Goal: Transaction & Acquisition: Purchase product/service

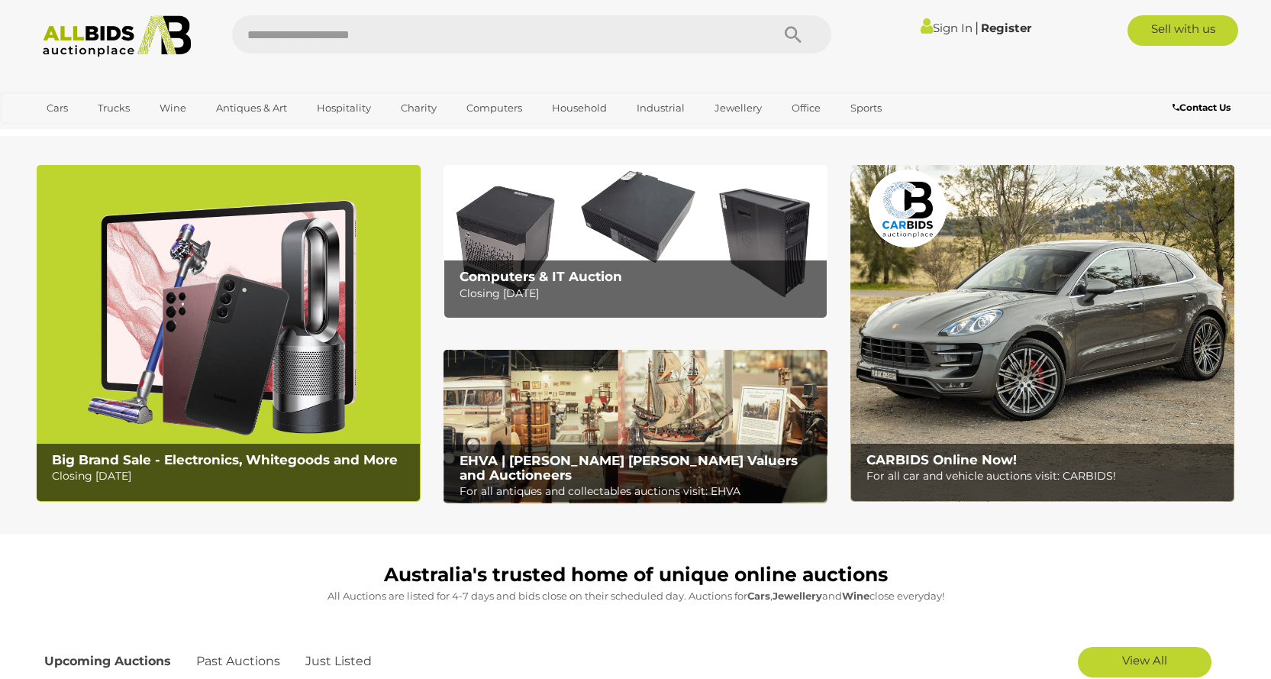
click at [932, 26] on link "Sign In" at bounding box center [947, 28] width 52 height 15
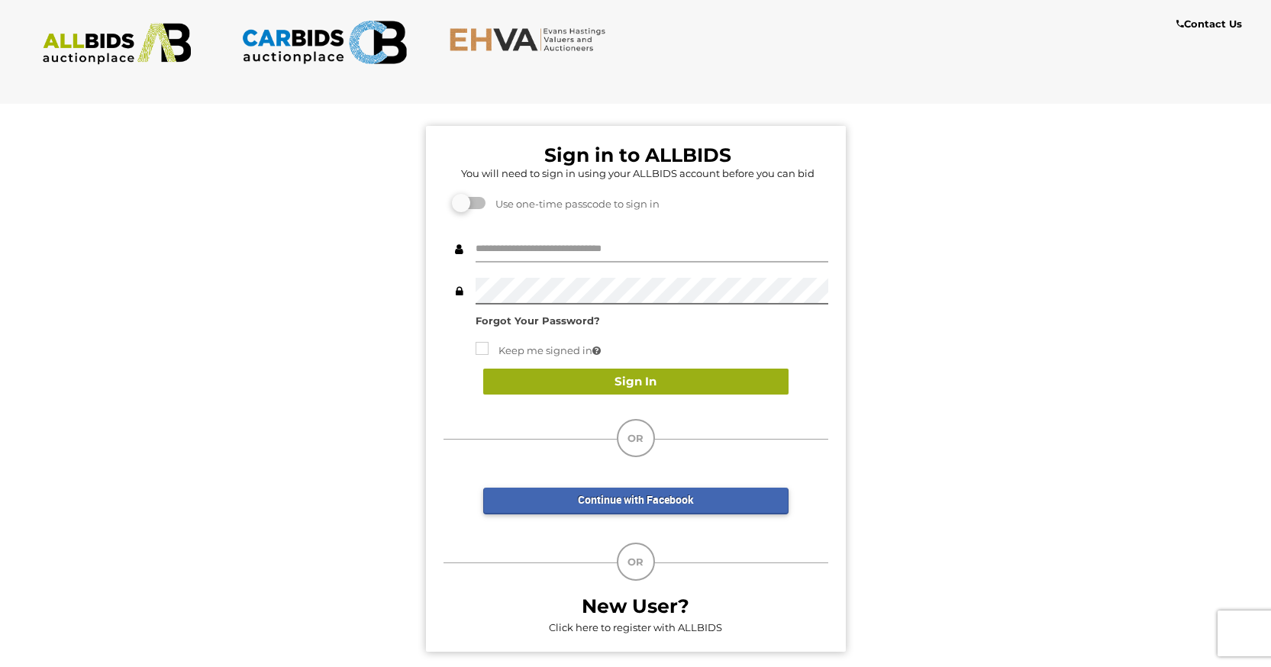
type input "*******"
click at [542, 379] on button "Sign In" at bounding box center [635, 382] width 305 height 27
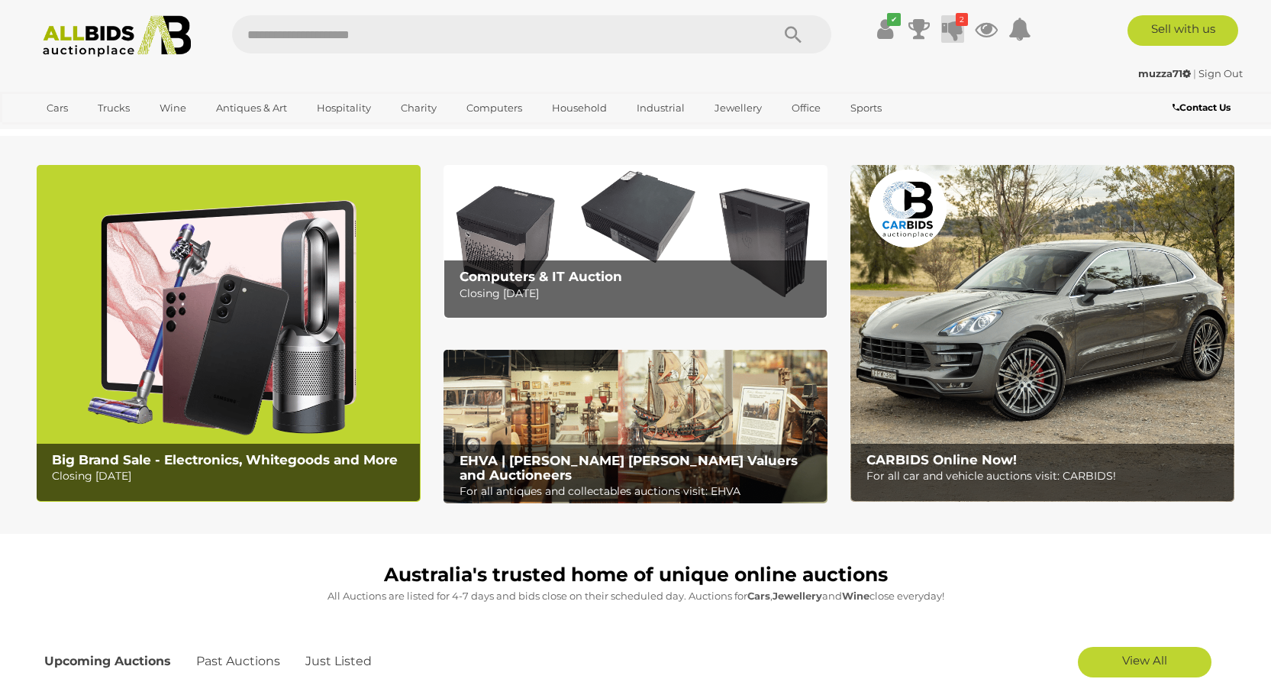
click at [956, 36] on icon at bounding box center [952, 28] width 21 height 27
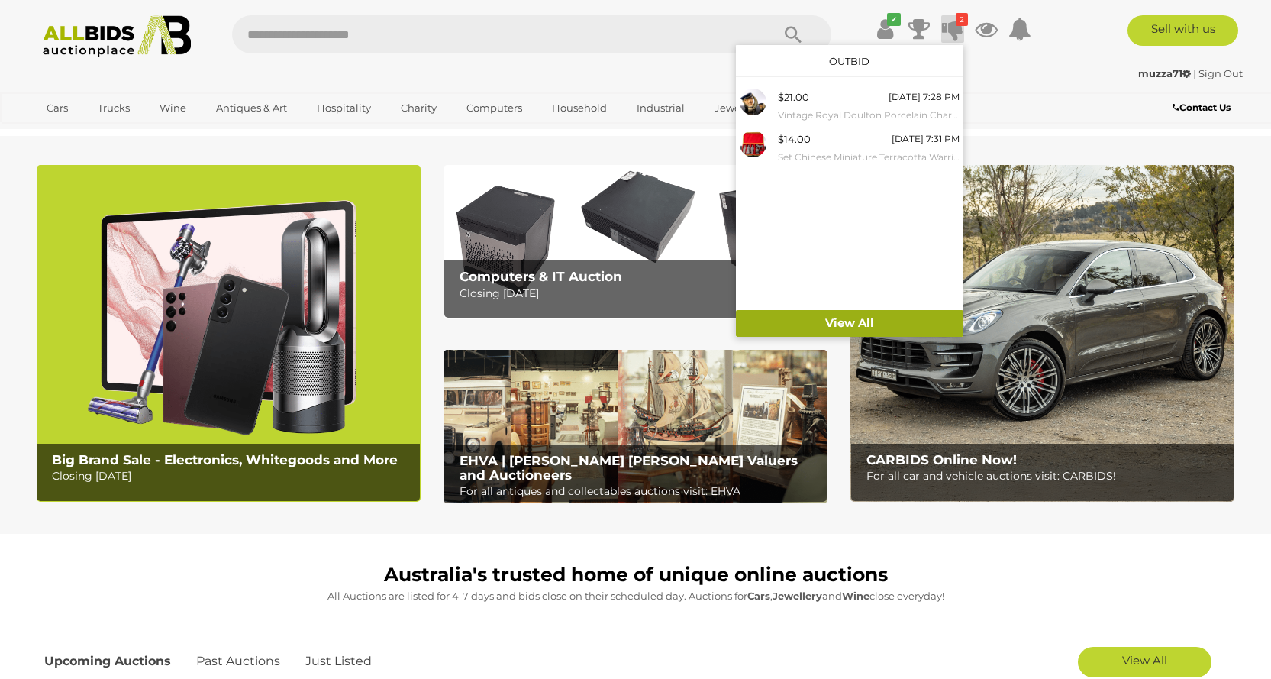
click at [868, 321] on link "View All" at bounding box center [850, 323] width 228 height 27
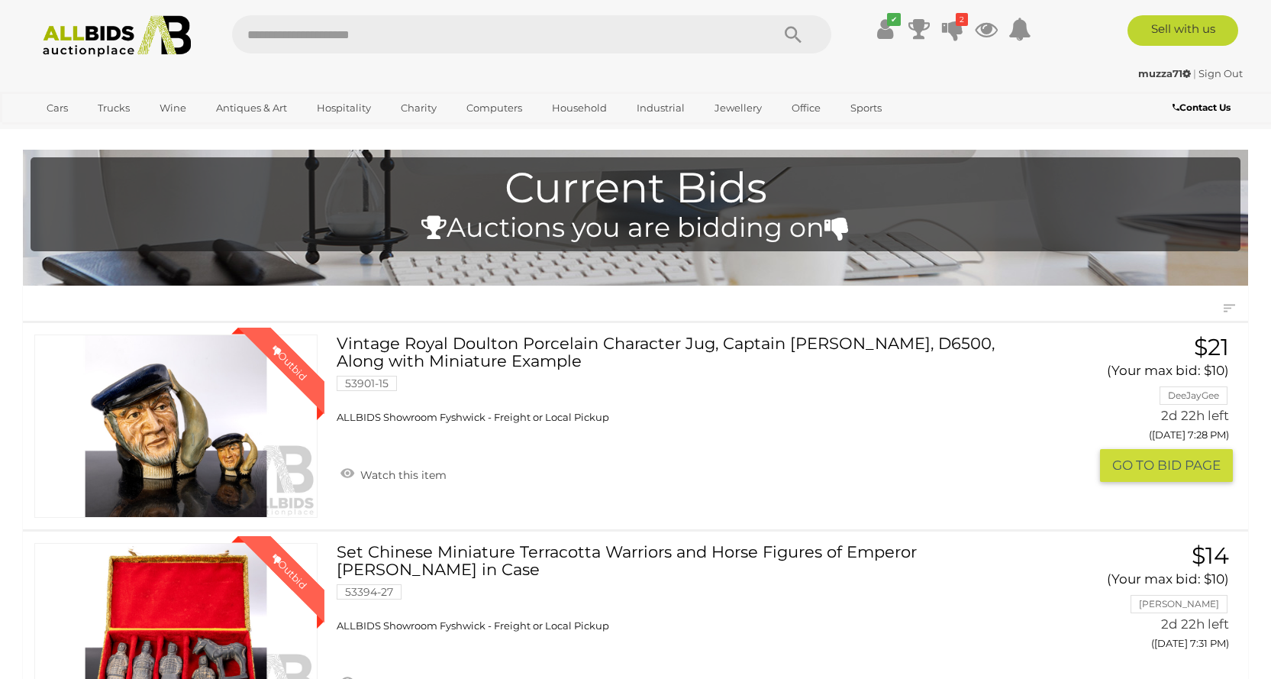
click at [490, 346] on link "Vintage Royal Doulton Porcelain Character Jug, Captain Ahab, D6500, Along with …" at bounding box center [690, 378] width 684 height 89
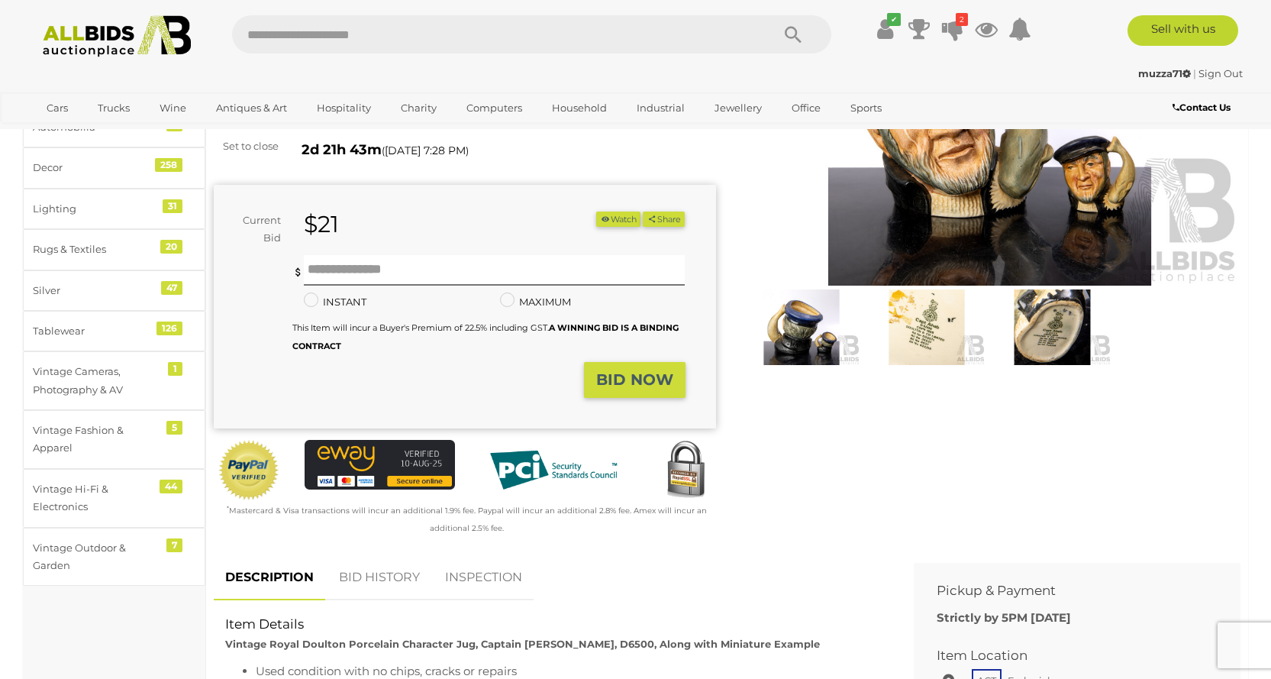
scroll to position [76, 0]
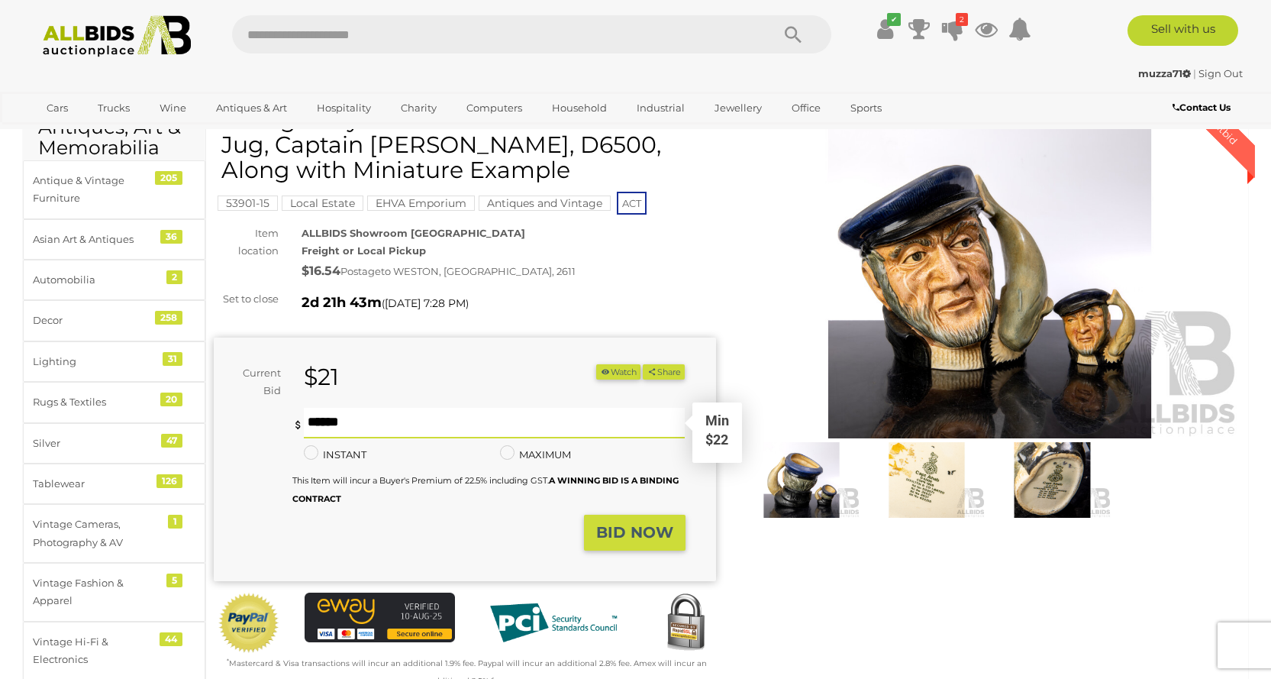
click at [380, 427] on input "text" at bounding box center [495, 423] width 382 height 31
type input "**"
click at [629, 536] on strong "BID NOW" at bounding box center [634, 532] width 77 height 18
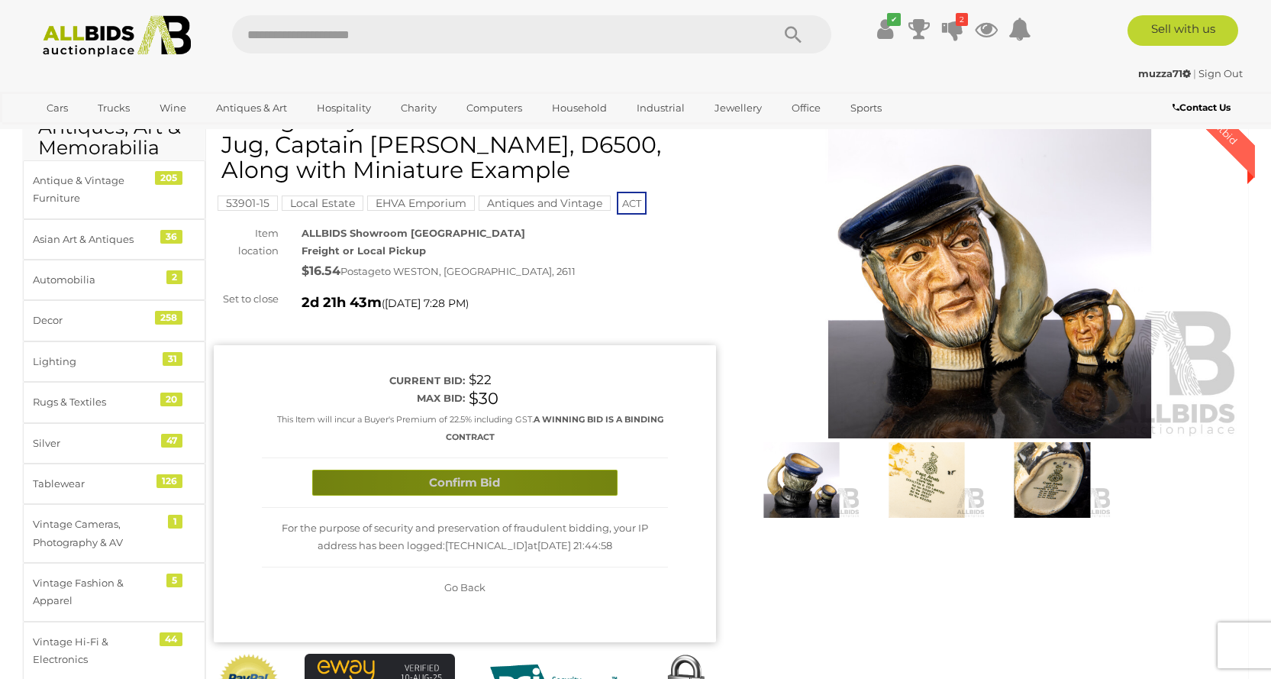
click at [482, 484] on button "Confirm Bid" at bounding box center [464, 483] width 305 height 27
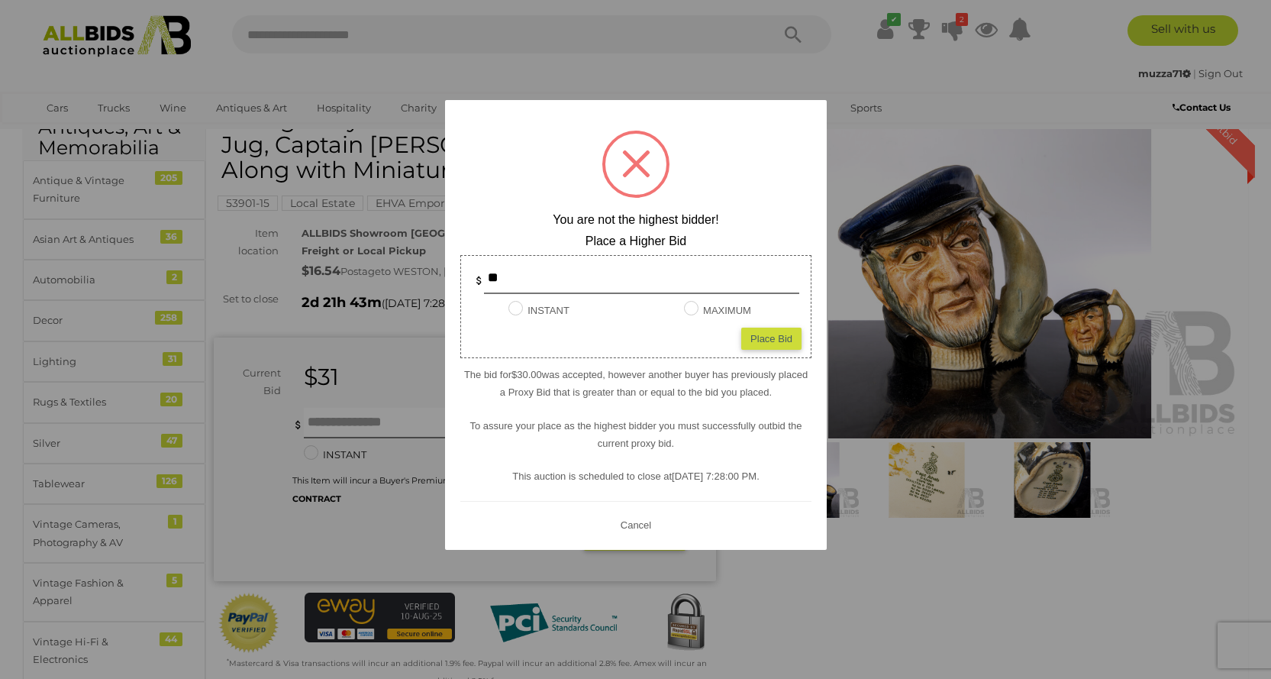
click at [634, 523] on button "Cancel" at bounding box center [635, 524] width 40 height 19
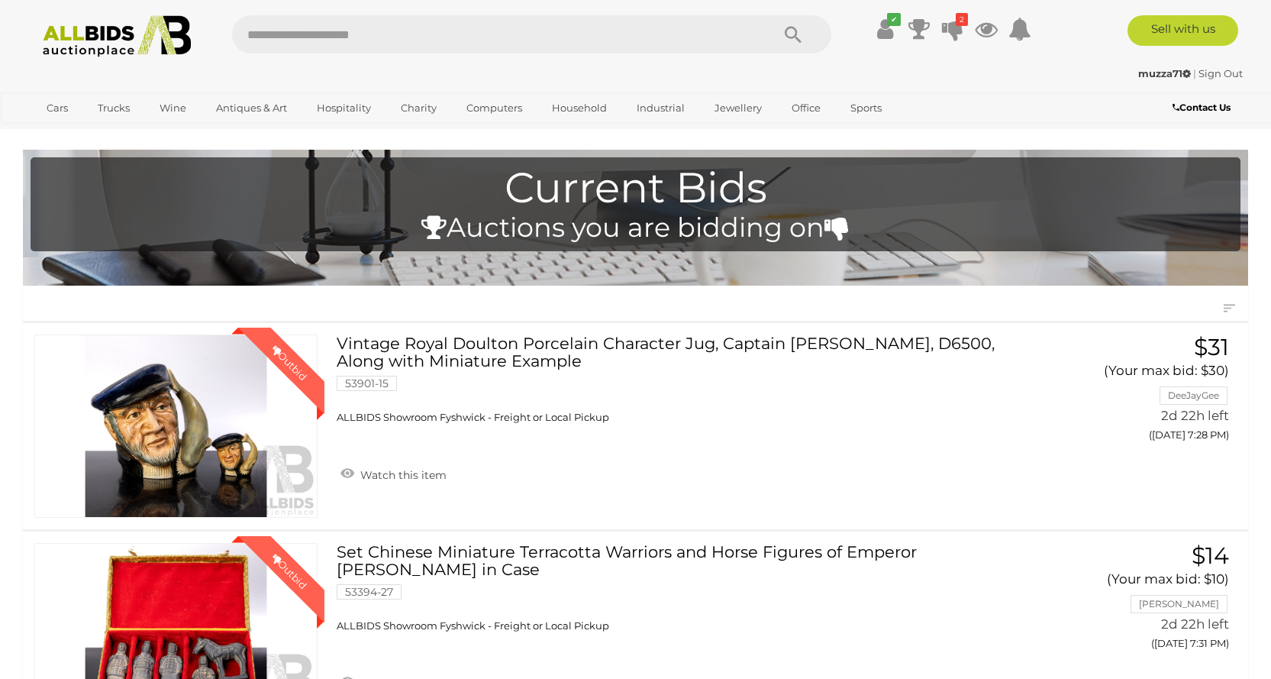
click at [85, 31] on img at bounding box center [117, 36] width 166 height 42
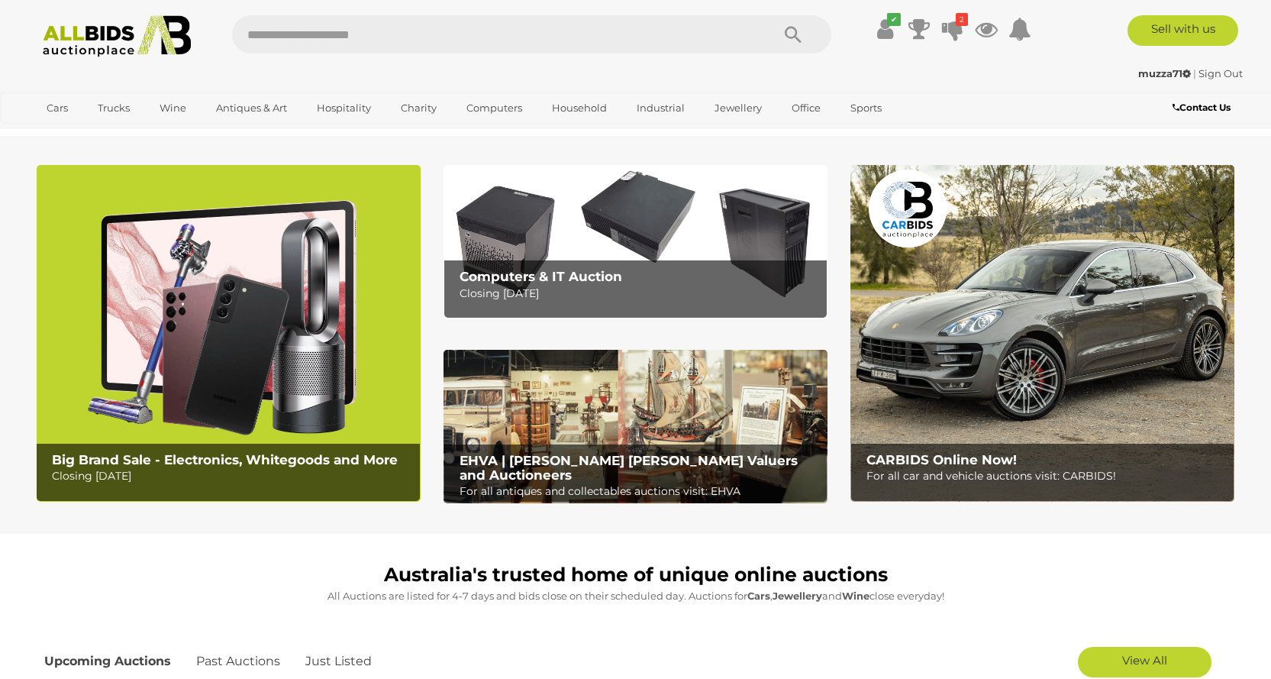
scroll to position [229, 0]
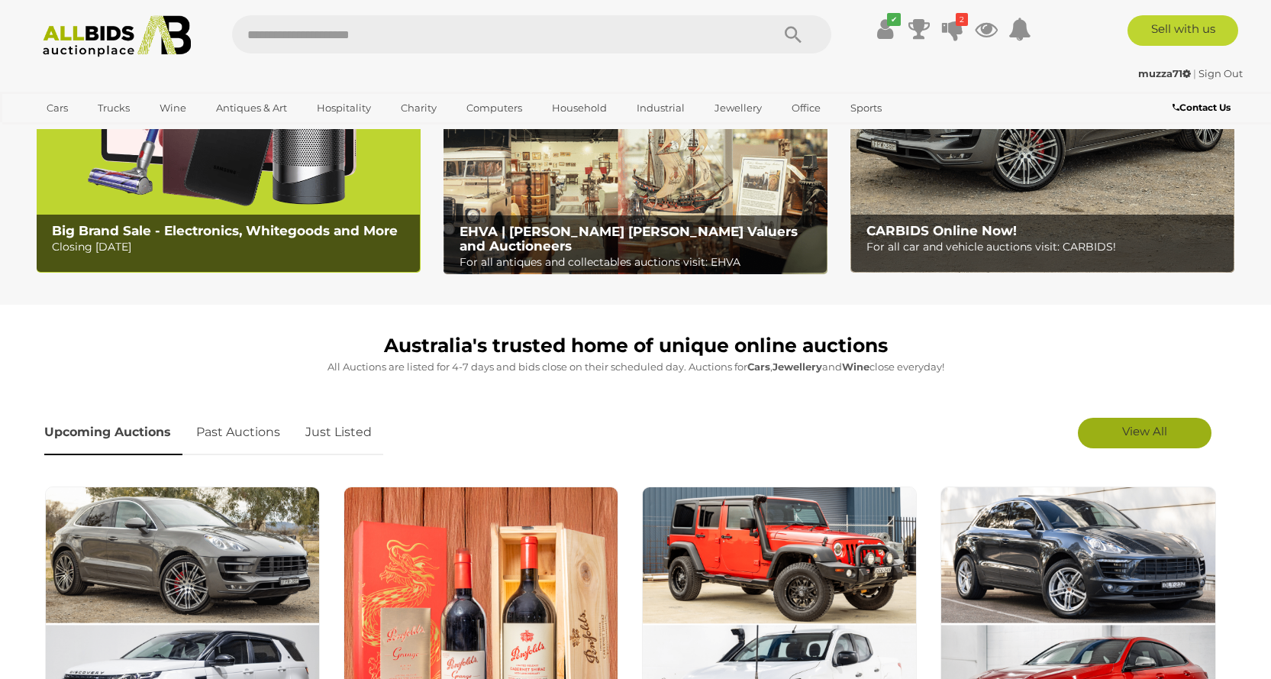
click at [1129, 425] on span "View All" at bounding box center [1144, 431] width 45 height 15
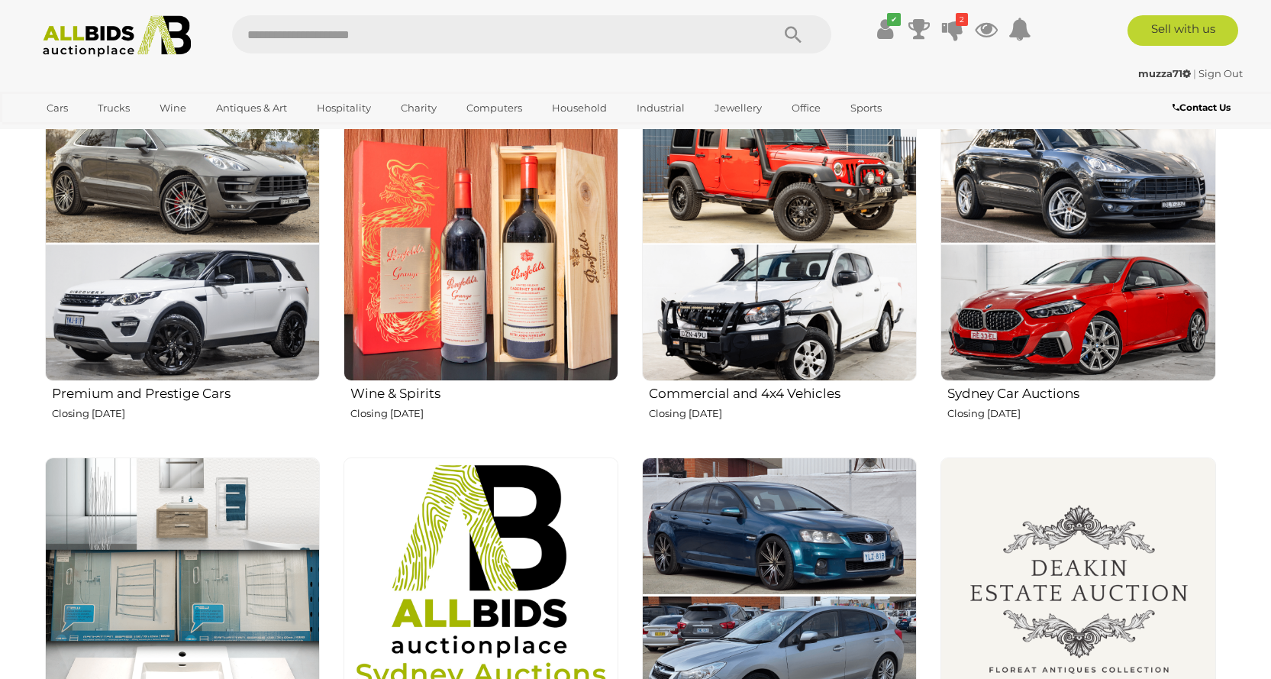
scroll to position [586, 0]
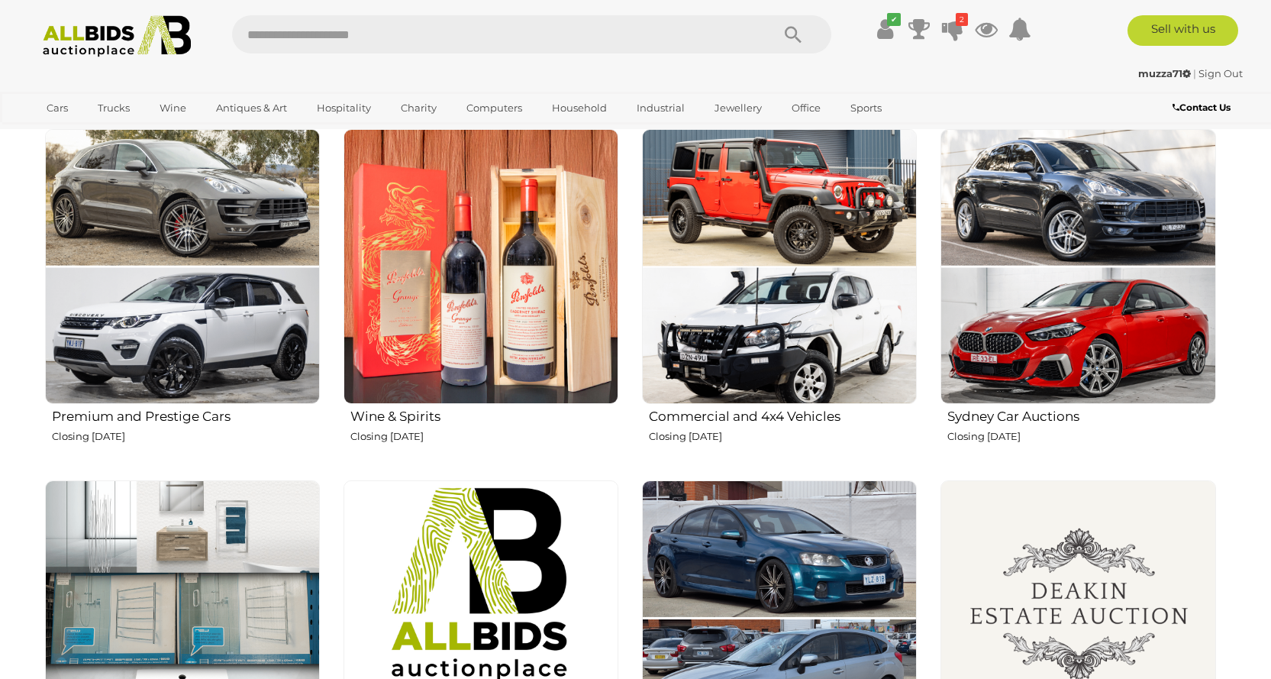
click at [390, 433] on p "Closing Monday 11th August" at bounding box center [484, 437] width 268 height 18
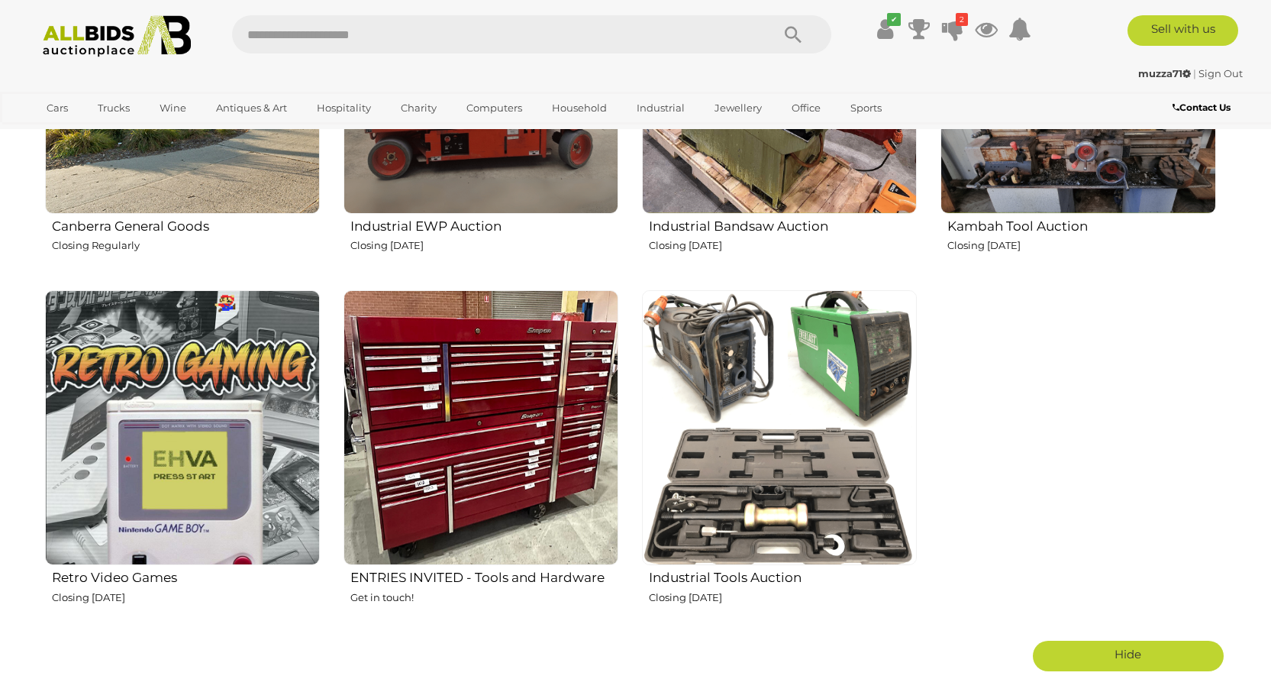
scroll to position [2663, 0]
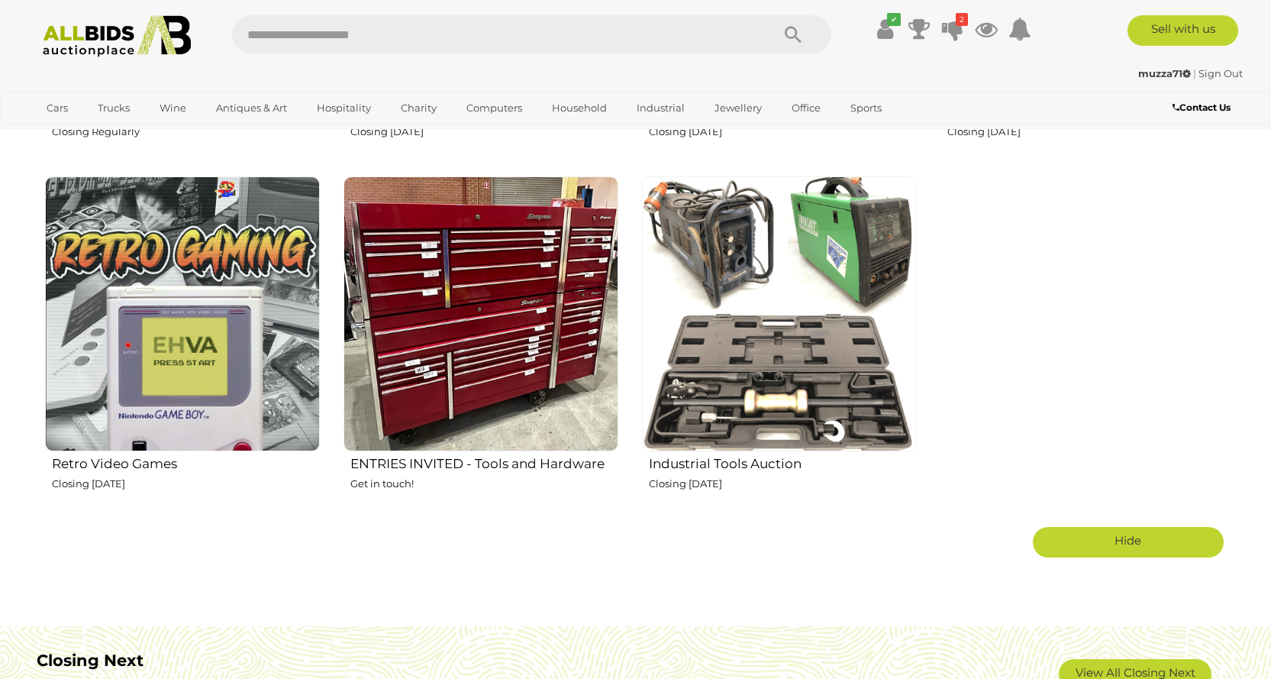
click at [150, 479] on p "Closing Thursday 14th August" at bounding box center [186, 484] width 268 height 18
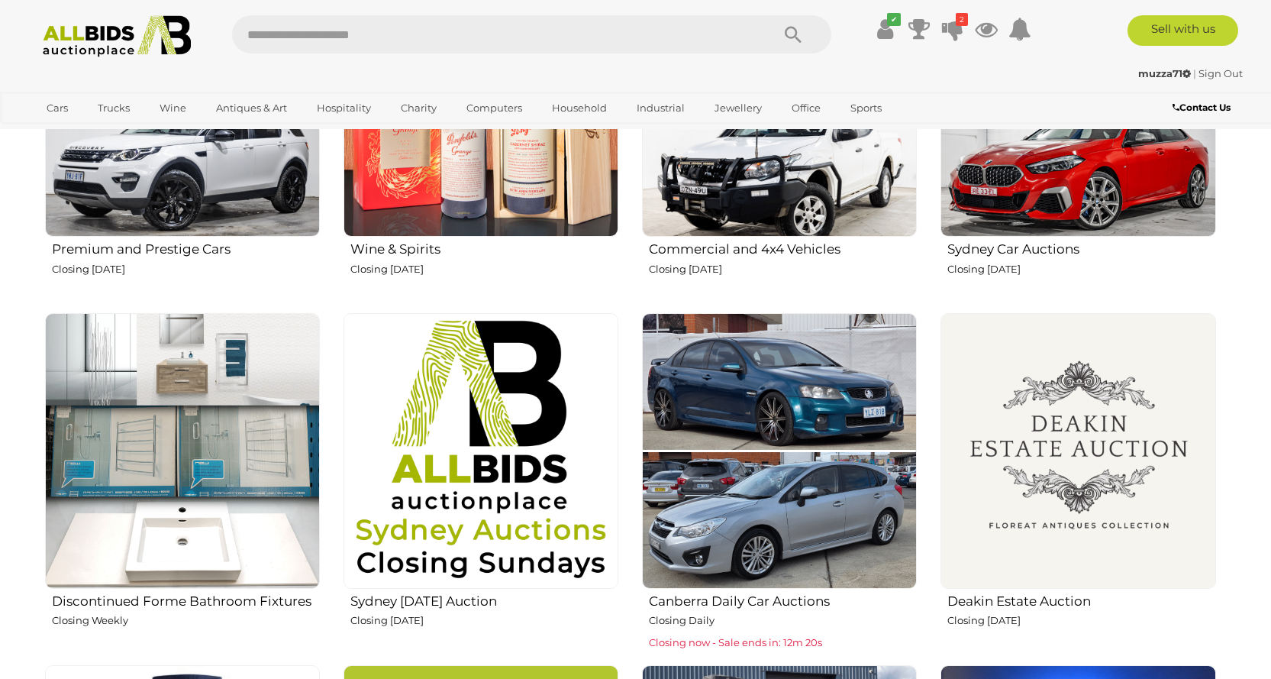
scroll to position [372, 0]
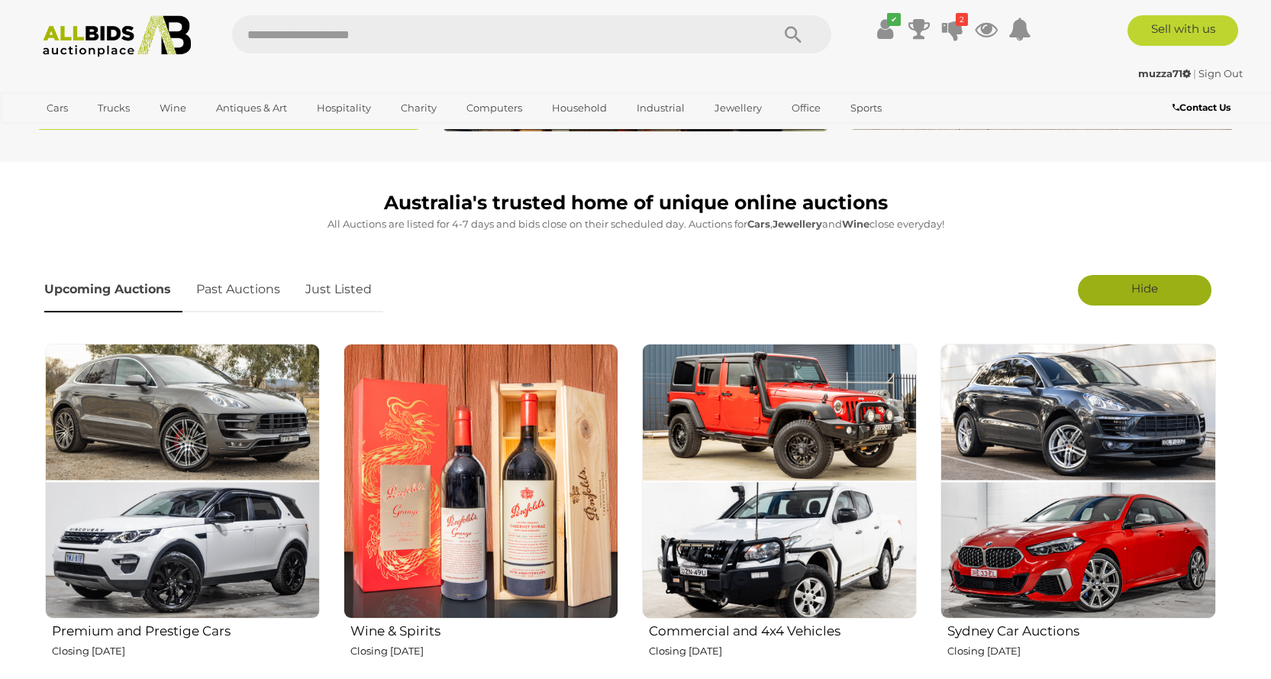
click at [310, 288] on link "Just Listed" at bounding box center [338, 289] width 89 height 45
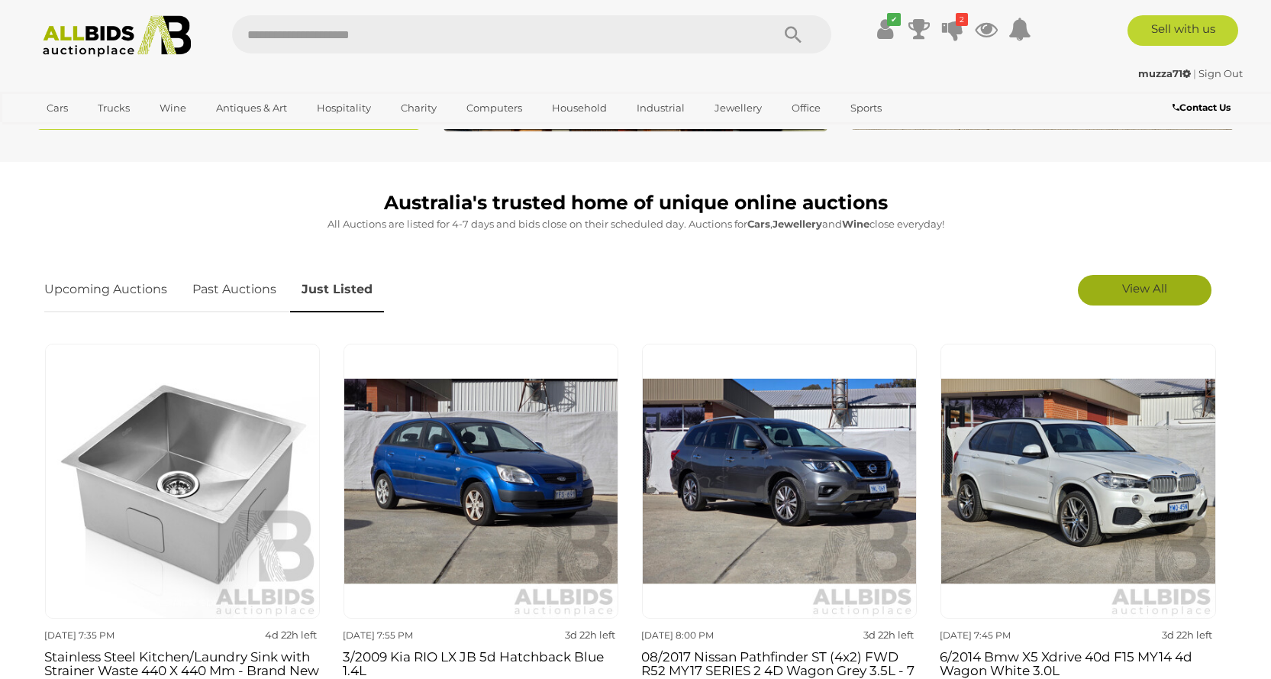
click at [1129, 296] on link "View All" at bounding box center [1145, 290] width 134 height 31
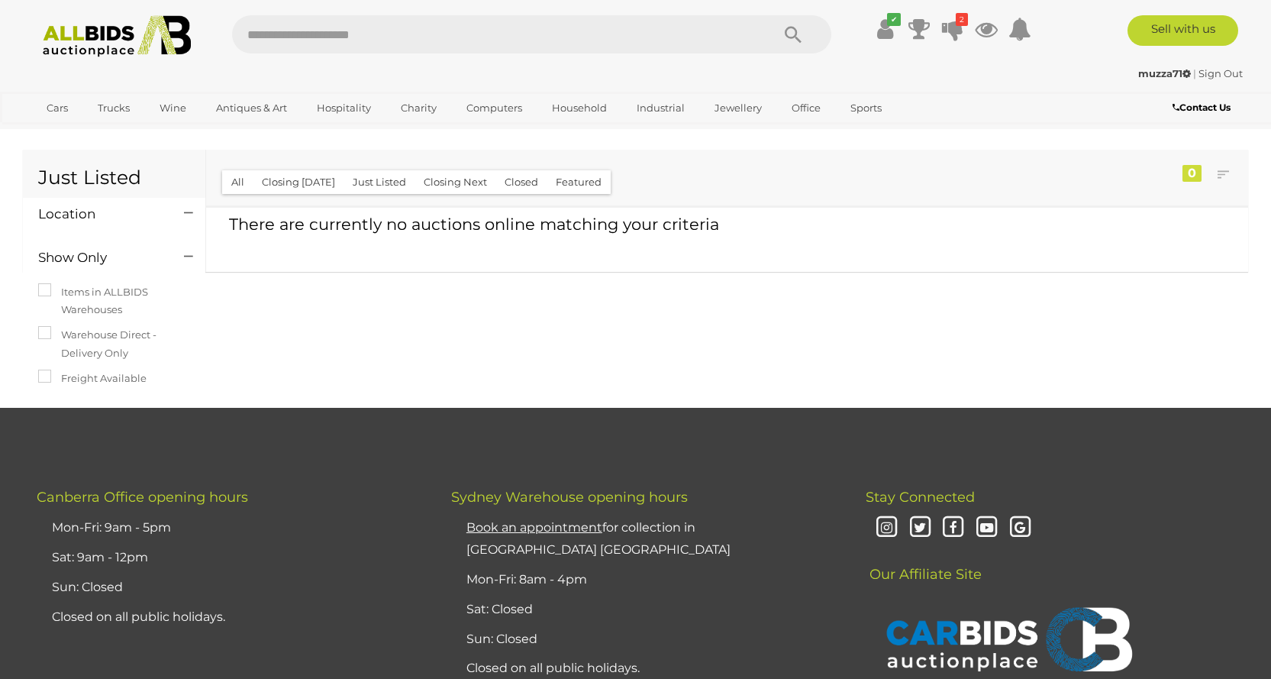
click at [99, 34] on img at bounding box center [117, 36] width 166 height 42
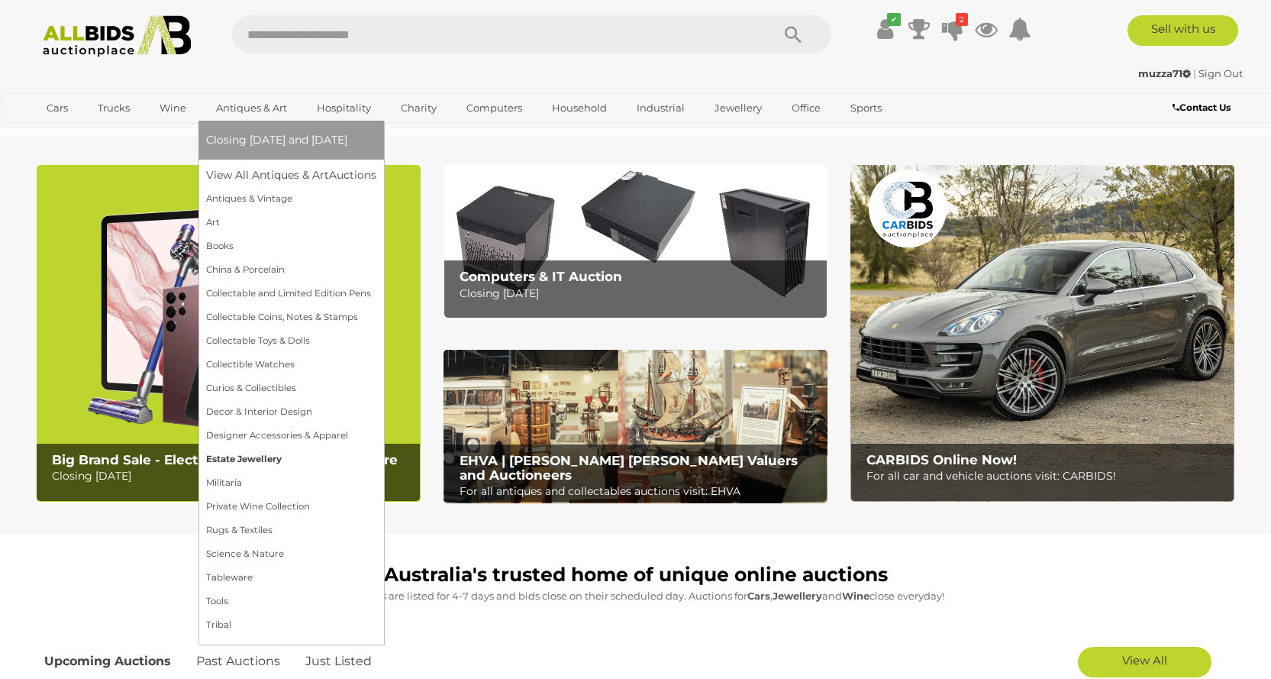
click at [253, 457] on link "Estate Jewellery" at bounding box center [291, 459] width 170 height 24
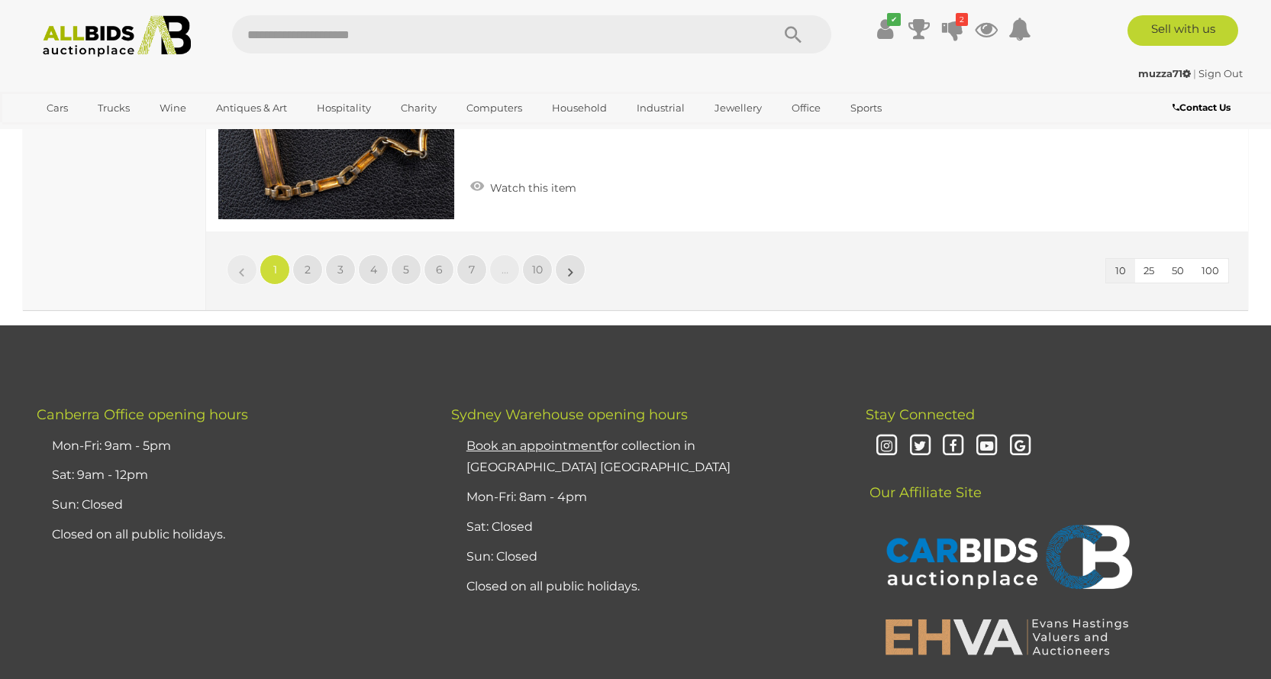
scroll to position [2592, 0]
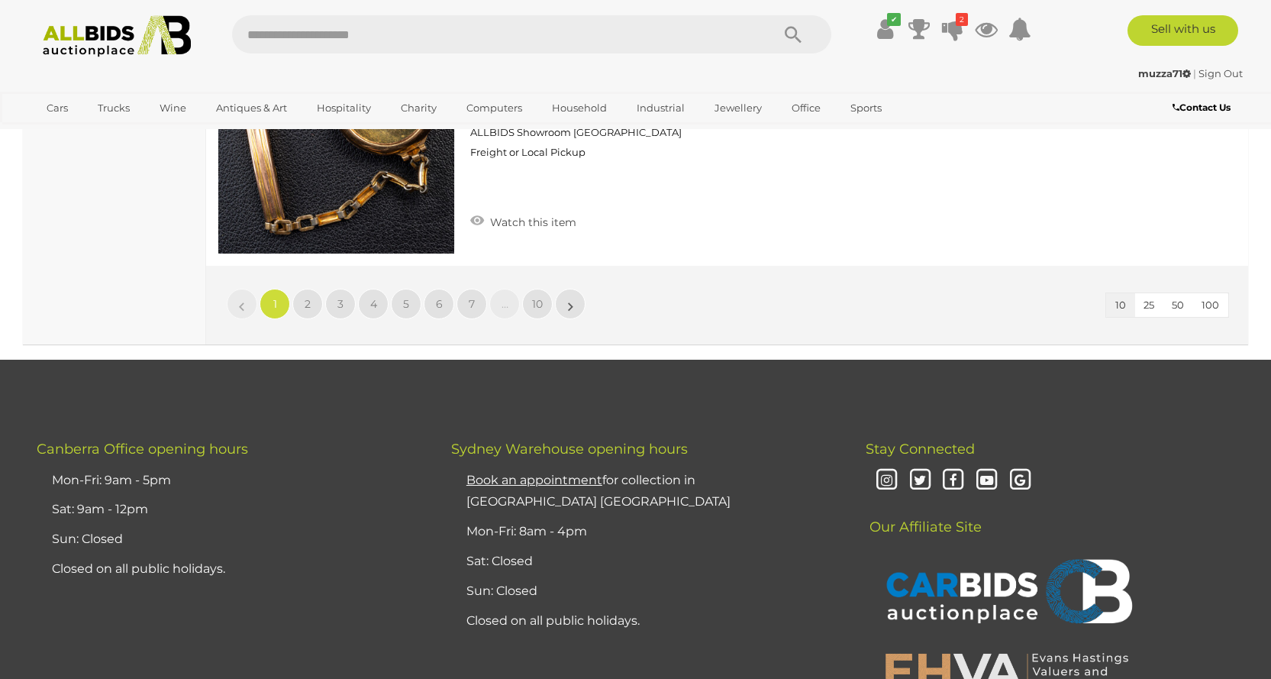
click at [1215, 296] on button "100" at bounding box center [1211, 305] width 36 height 24
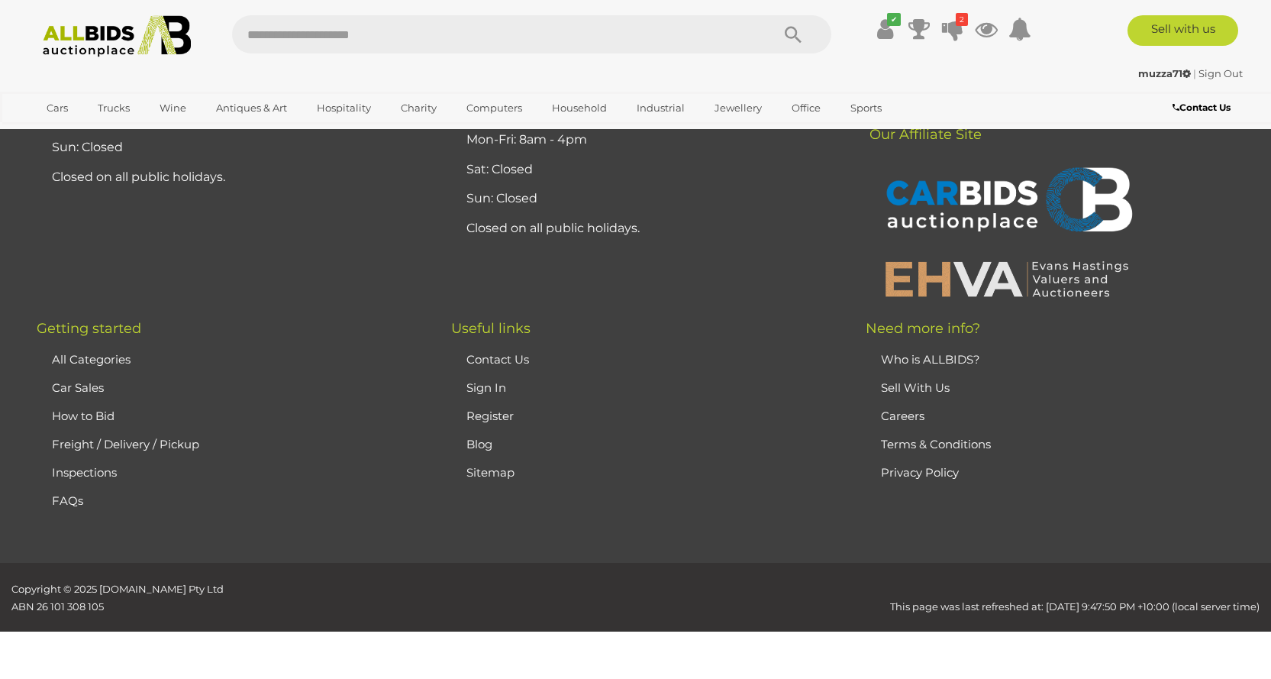
scroll to position [75, 0]
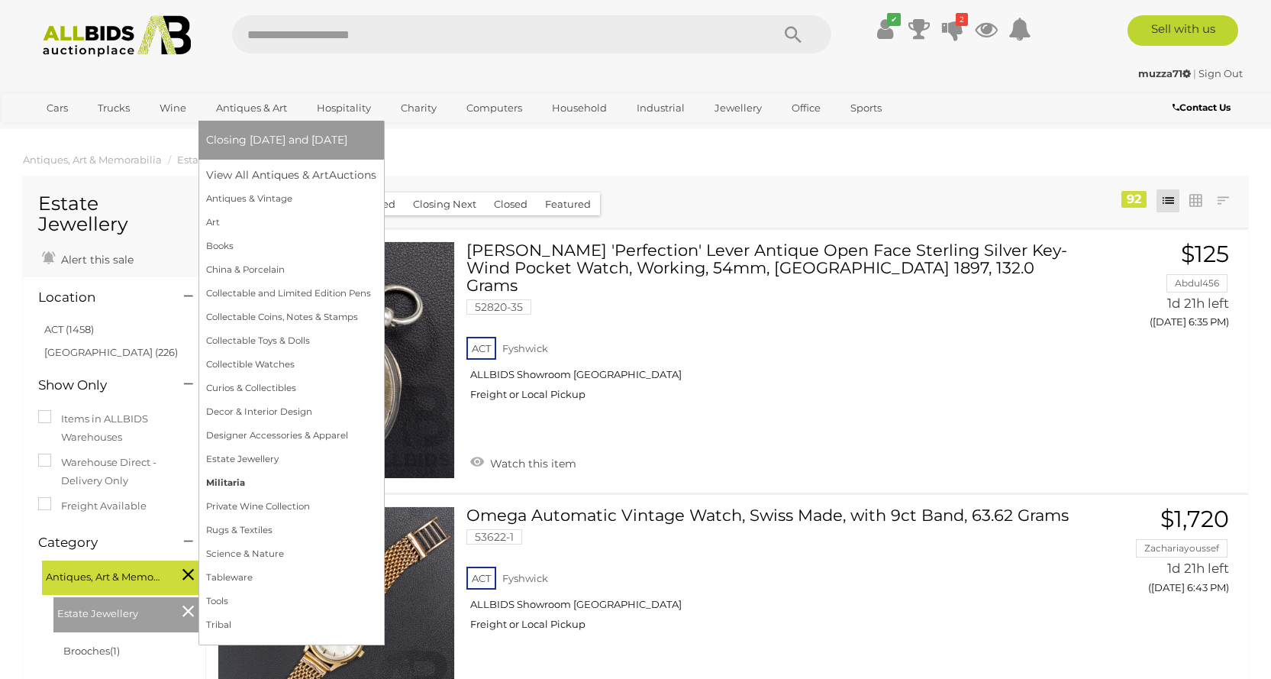
click at [223, 480] on link "Militaria" at bounding box center [291, 483] width 170 height 24
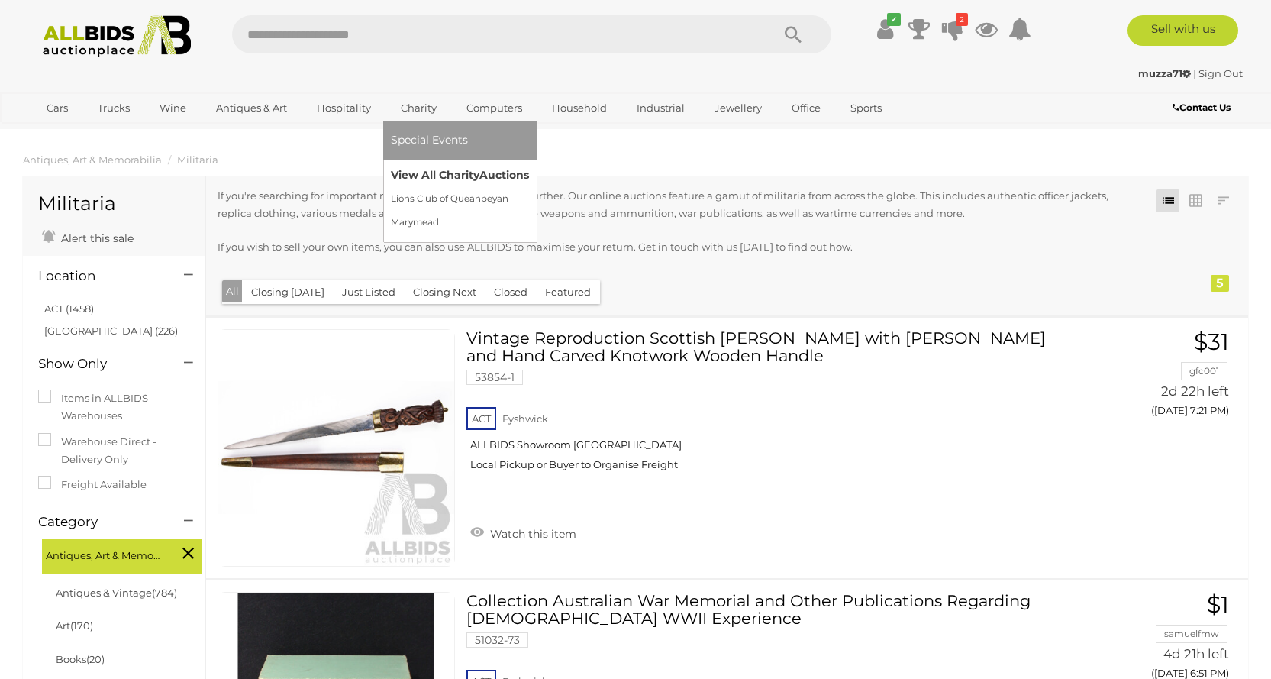
click at [440, 170] on link "View All Charity Auctions" at bounding box center [460, 175] width 138 height 24
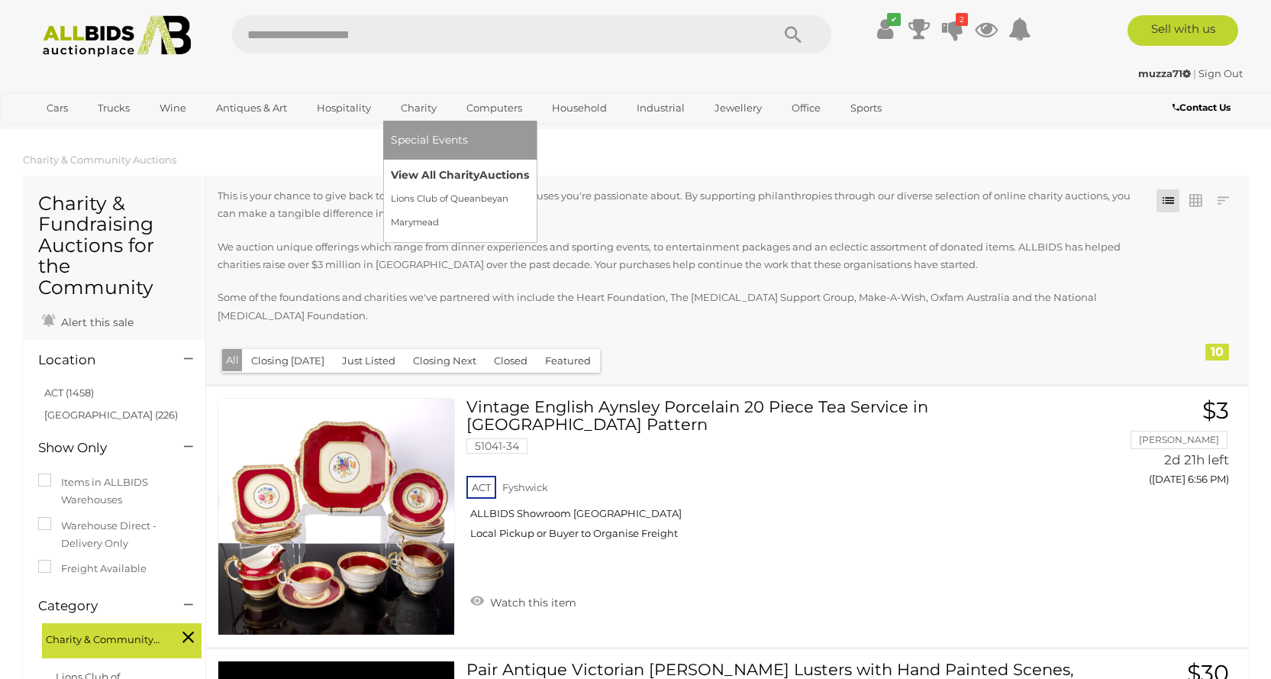
click at [440, 172] on link "View All Charity Auctions" at bounding box center [460, 175] width 138 height 24
click at [430, 177] on link "View All Charity Auctions" at bounding box center [460, 175] width 138 height 24
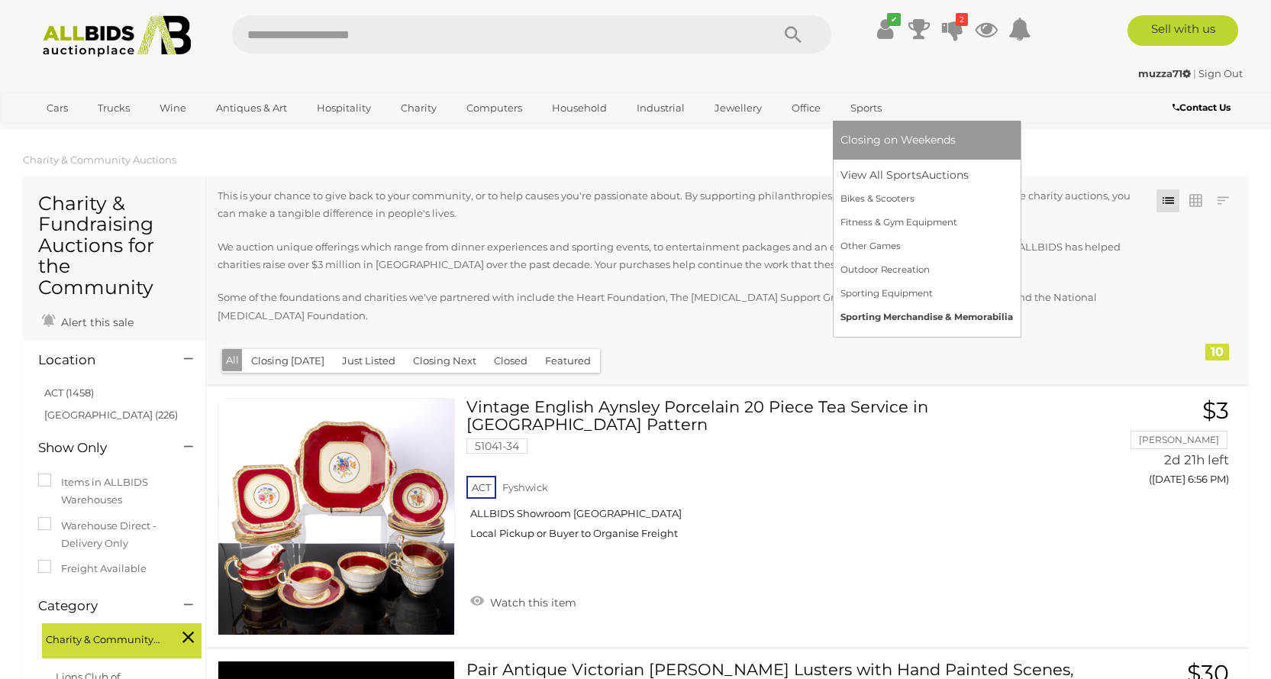
click at [893, 316] on link "Sporting Merchandise & Memorabilia" at bounding box center [927, 317] width 173 height 24
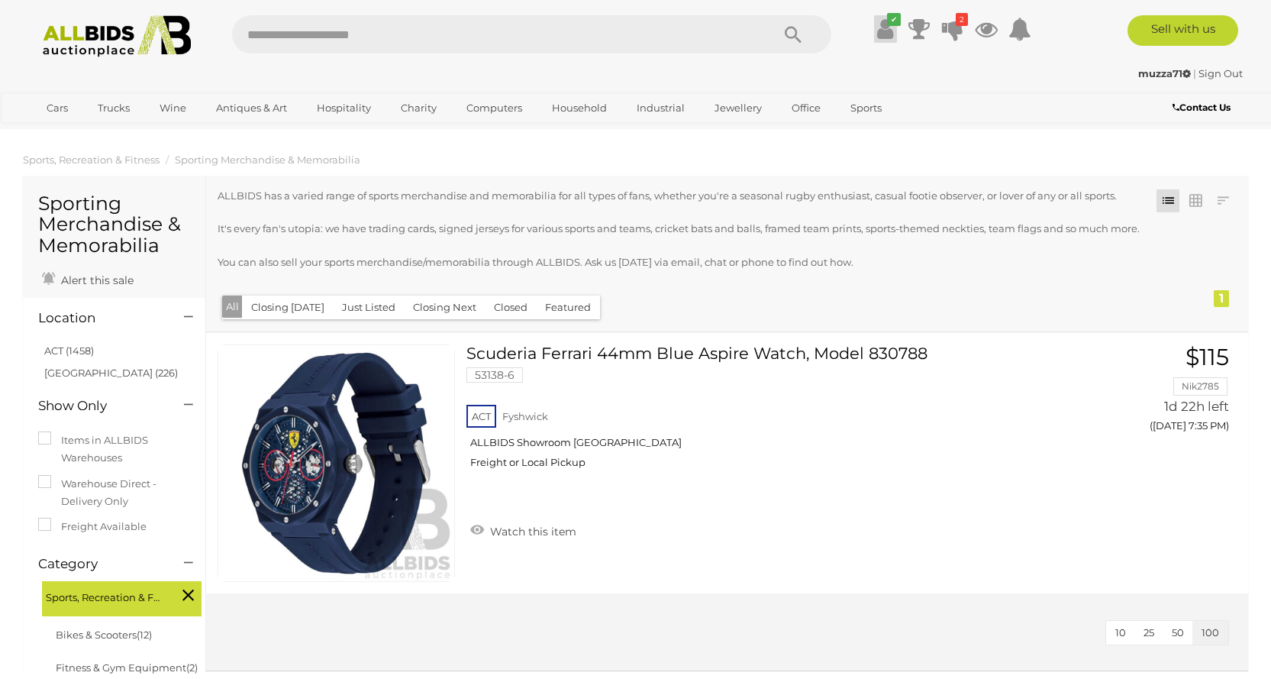
click at [882, 29] on icon at bounding box center [885, 28] width 16 height 27
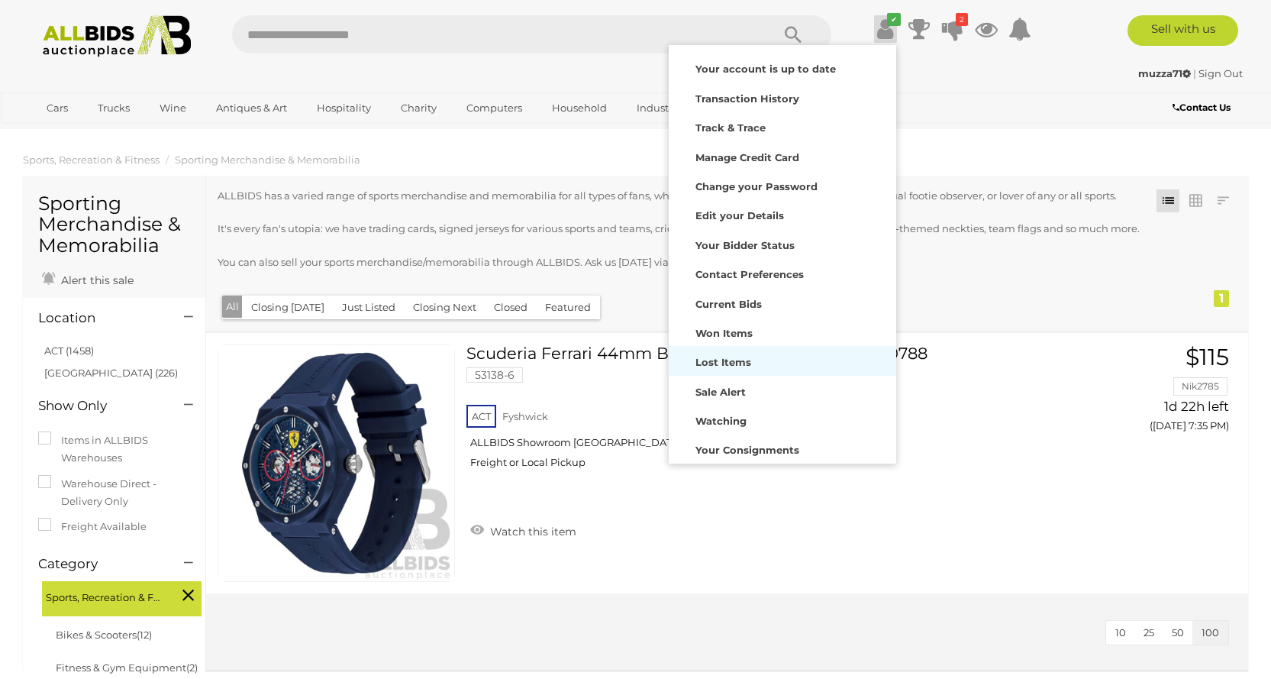
click at [723, 359] on strong "Lost Items" at bounding box center [724, 362] width 56 height 12
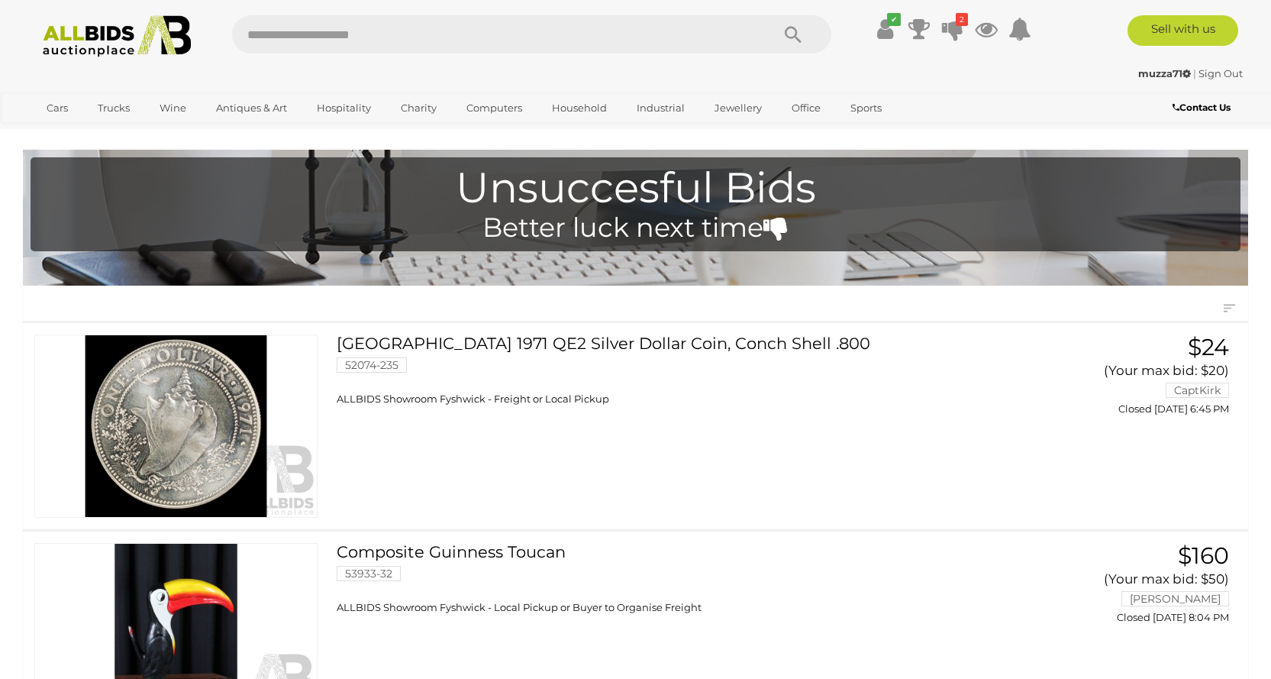
click at [92, 25] on img at bounding box center [117, 36] width 166 height 42
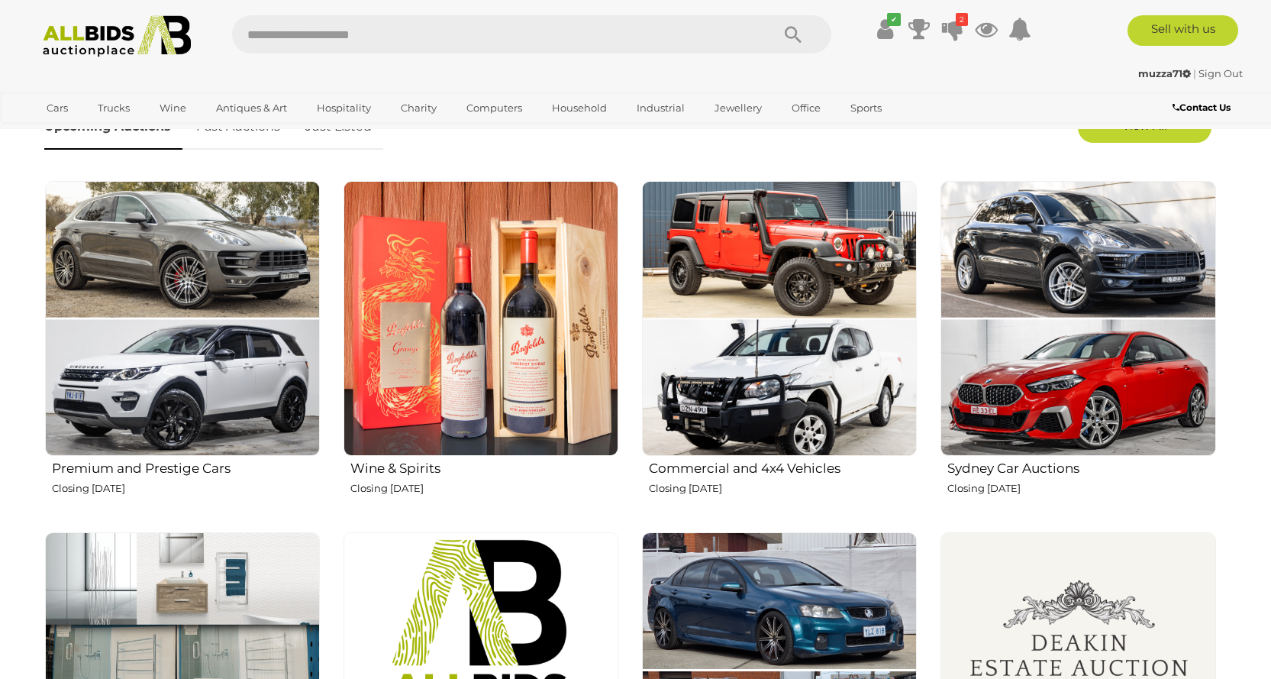
scroll to position [305, 0]
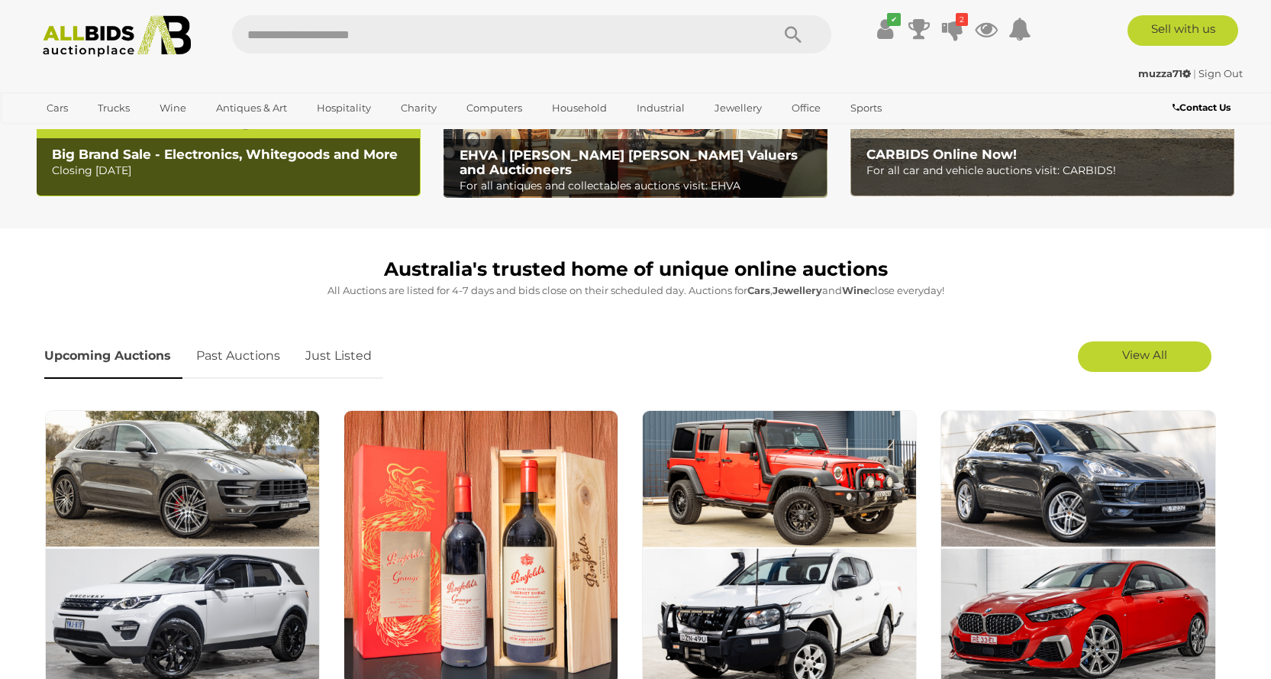
click at [352, 351] on link "Just Listed" at bounding box center [338, 356] width 89 height 45
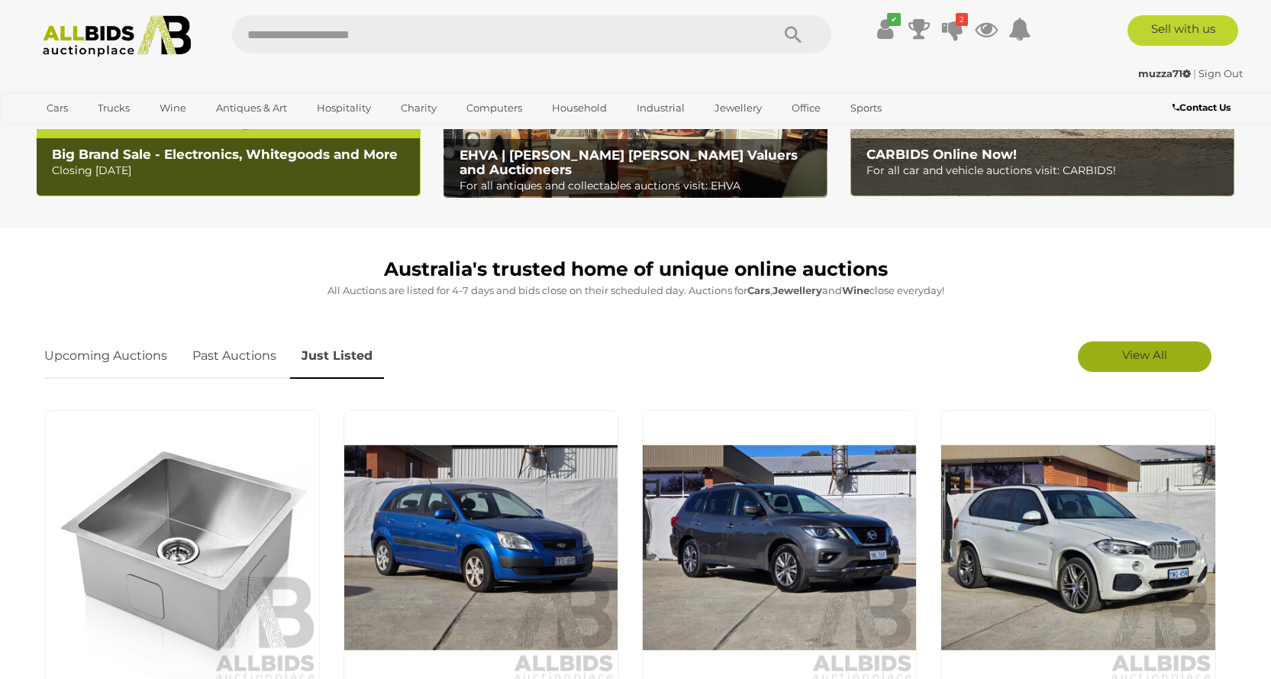
click at [1127, 358] on span "View All" at bounding box center [1144, 354] width 45 height 15
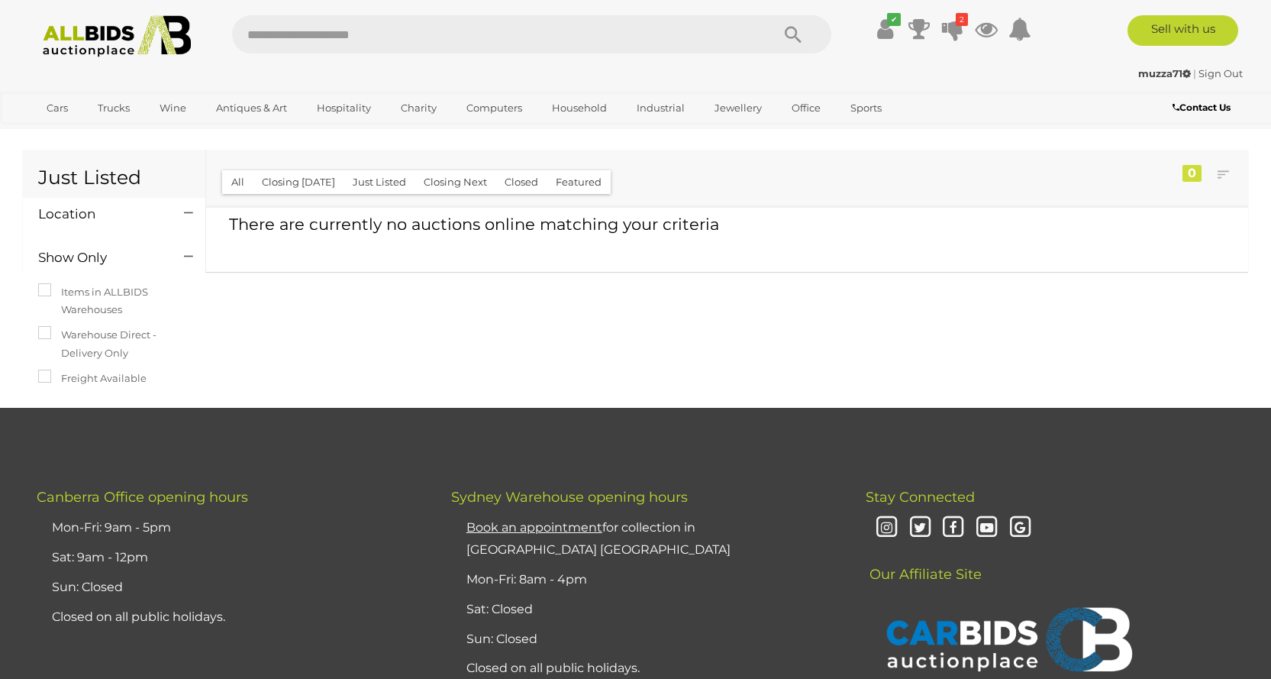
click at [87, 33] on img at bounding box center [117, 36] width 166 height 42
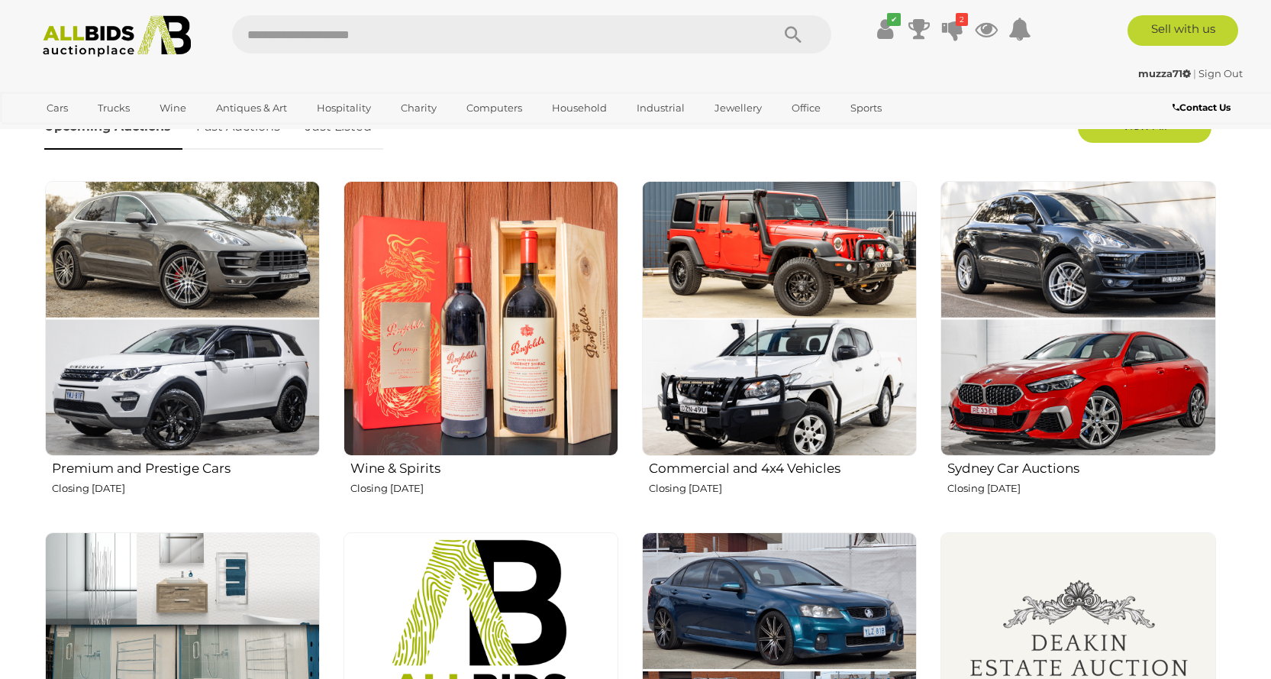
scroll to position [382, 0]
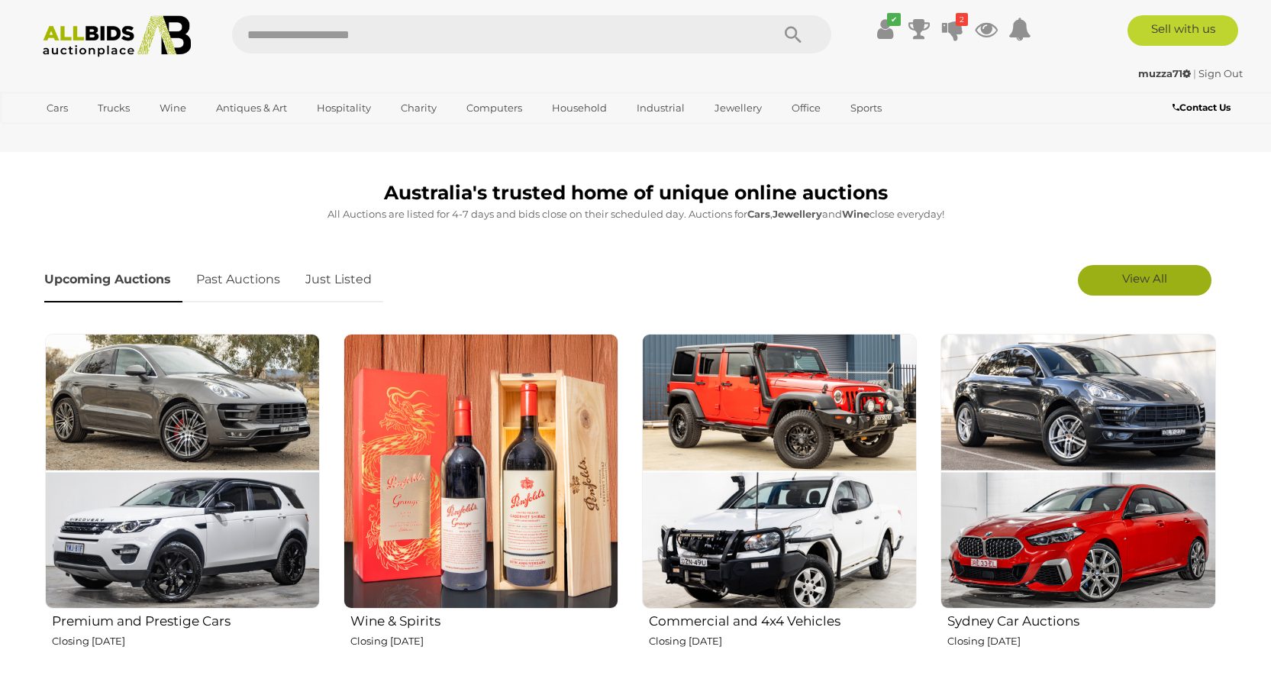
click at [1168, 275] on link "View All" at bounding box center [1145, 280] width 134 height 31
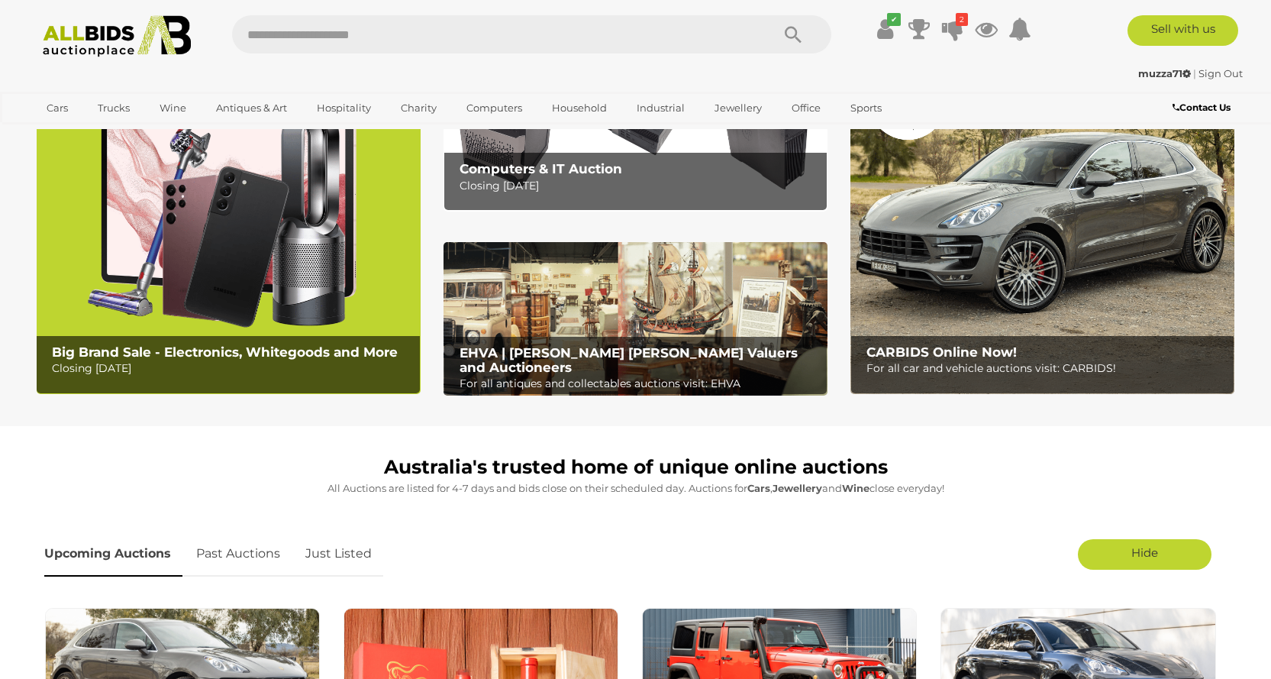
scroll to position [0, 0]
